Goal: Information Seeking & Learning: Learn about a topic

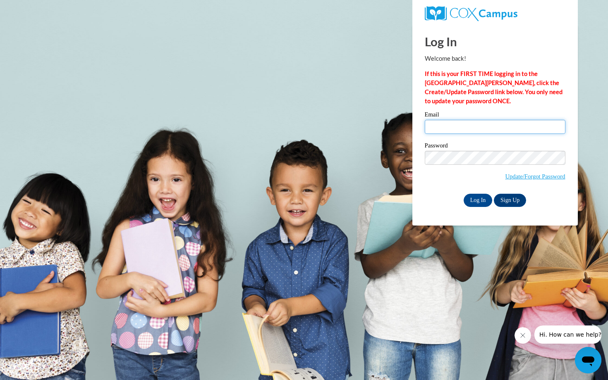
type input "[EMAIL_ADDRESS][PERSON_NAME][DOMAIN_NAME]"
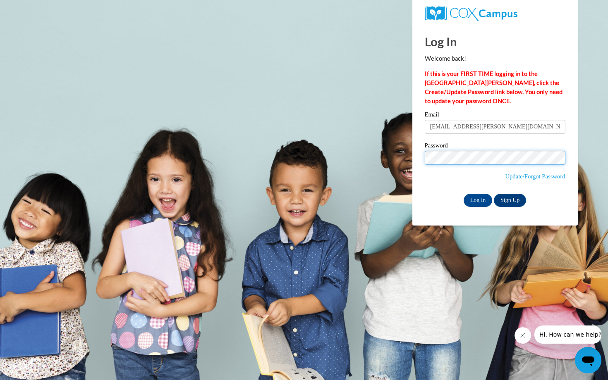
click at [477, 199] on input "Log In" at bounding box center [477, 200] width 29 height 13
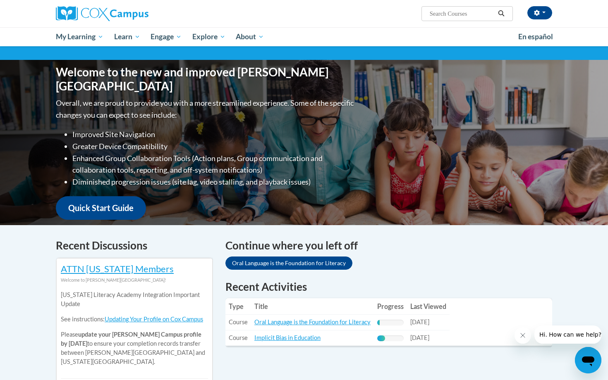
scroll to position [70, 0]
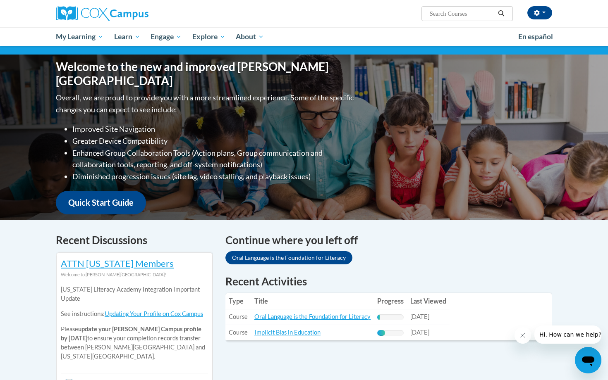
click at [346, 322] on td "Title: Oral Language is the Foundation for Literacy" at bounding box center [312, 318] width 123 height 16
click at [345, 315] on link "Oral Language is the Foundation for Literacy" at bounding box center [312, 316] width 116 height 7
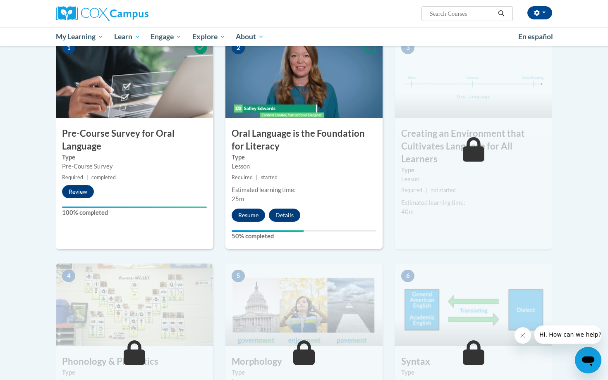
scroll to position [180, 0]
click at [247, 209] on button "Resume" at bounding box center [248, 215] width 33 height 13
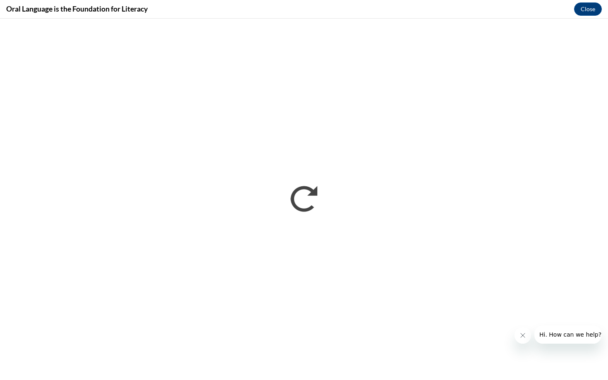
scroll to position [0, 0]
